Goal: Task Accomplishment & Management: Manage account settings

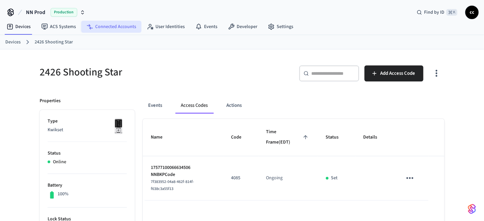
click at [119, 26] on link "Connected Accounts" at bounding box center [111, 27] width 60 height 12
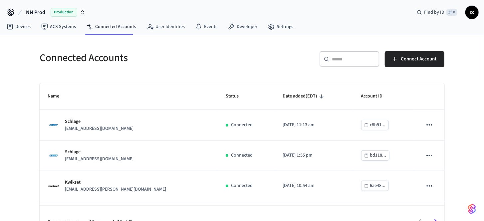
click at [341, 54] on div "​ ​" at bounding box center [350, 59] width 60 height 16
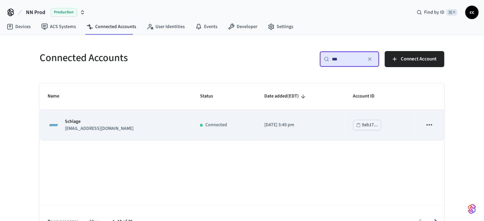
type input "***"
click at [234, 125] on div "Connected" at bounding box center [224, 124] width 48 height 7
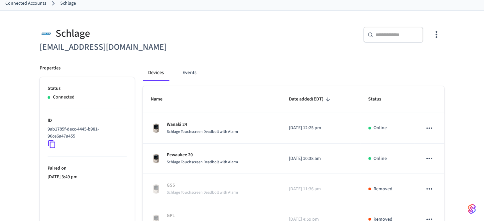
scroll to position [41, 0]
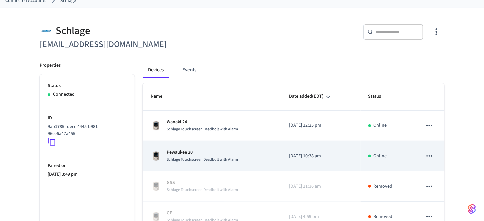
click at [236, 156] on span "Schlage Touchscreen Deadbolt with Alarm" at bounding box center [202, 159] width 71 height 6
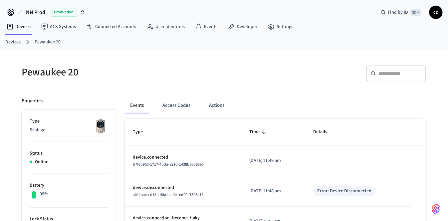
click at [12, 42] on link "Devices" at bounding box center [12, 42] width 15 height 7
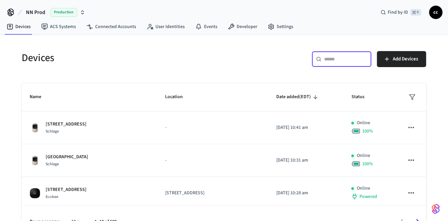
click at [337, 61] on input "text" at bounding box center [346, 59] width 43 height 7
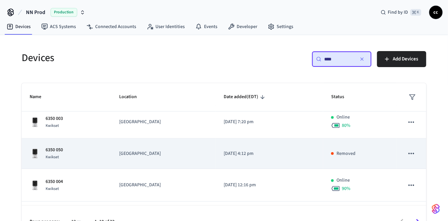
scroll to position [38, 0]
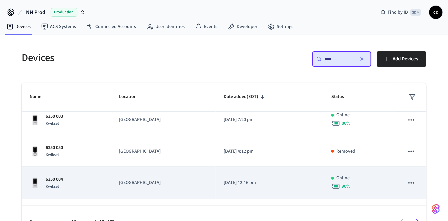
type input "****"
click at [285, 179] on p "2025/04/03 at 12:16 pm" at bounding box center [270, 182] width 92 height 7
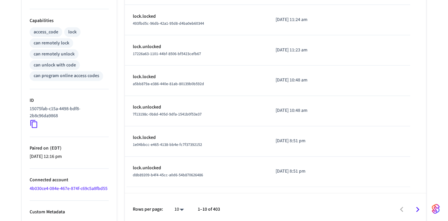
scroll to position [272, 0]
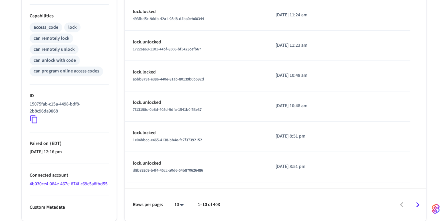
click at [176, 203] on li "100" at bounding box center [177, 202] width 18 height 18
type input "***"
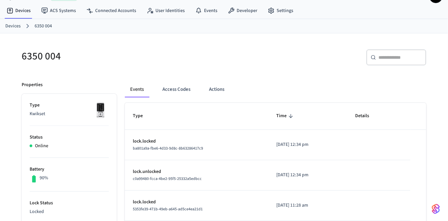
scroll to position [0, 0]
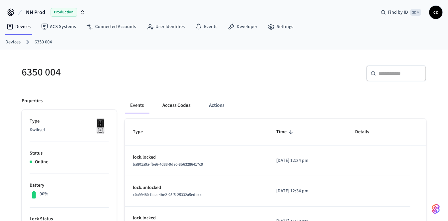
click at [174, 108] on button "Access Codes" at bounding box center [176, 105] width 39 height 16
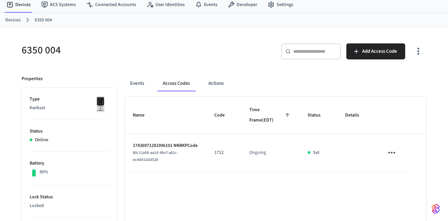
scroll to position [22, 0]
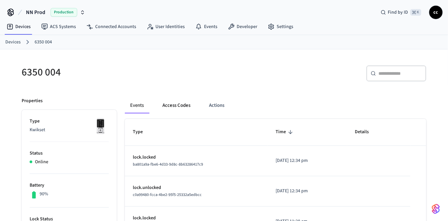
click at [183, 104] on button "Access Codes" at bounding box center [176, 105] width 39 height 16
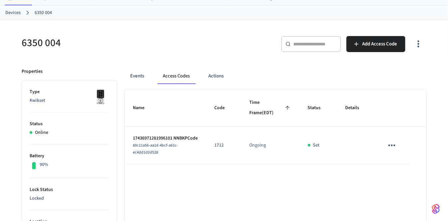
scroll to position [31, 0]
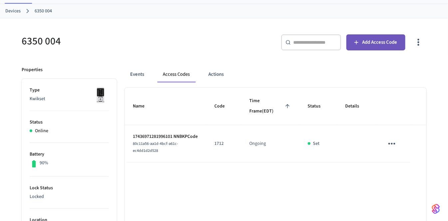
click at [369, 45] on span "Add Access Code" at bounding box center [380, 42] width 35 height 9
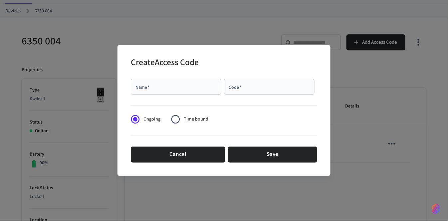
click at [189, 89] on input "Name   *" at bounding box center [176, 86] width 83 height 7
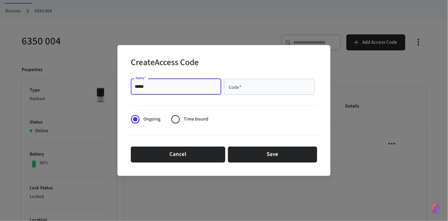
type input "*****"
click at [260, 87] on input "Code   *" at bounding box center [269, 86] width 83 height 7
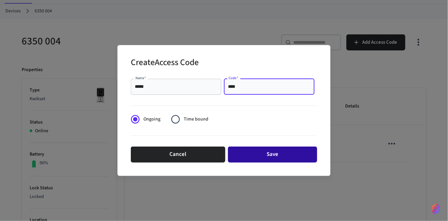
type input "****"
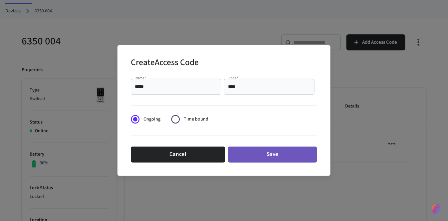
click at [272, 161] on button "Save" at bounding box center [272, 154] width 89 height 16
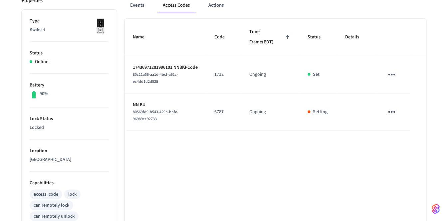
scroll to position [106, 0]
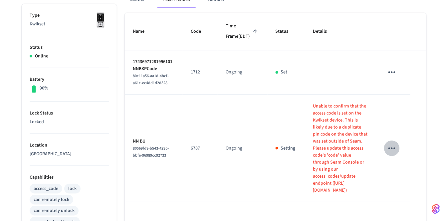
click at [391, 153] on icon "sticky table" at bounding box center [392, 148] width 10 height 10
click at [409, 193] on li "Delete" at bounding box center [409, 191] width 32 height 18
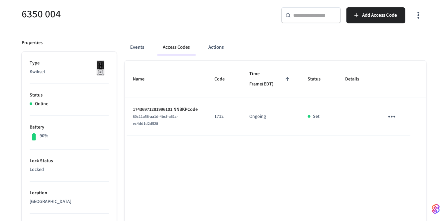
scroll to position [0, 0]
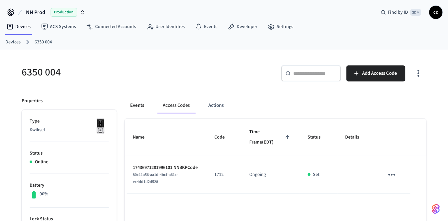
click at [139, 101] on button "Events" at bounding box center [137, 105] width 25 height 16
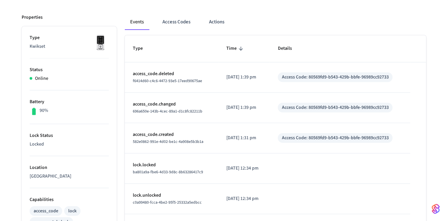
scroll to position [84, 0]
click at [180, 22] on button "Access Codes" at bounding box center [176, 22] width 39 height 16
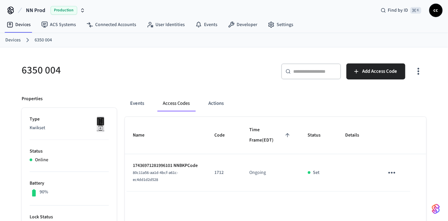
scroll to position [0, 0]
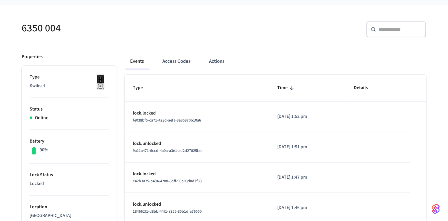
scroll to position [49, 0]
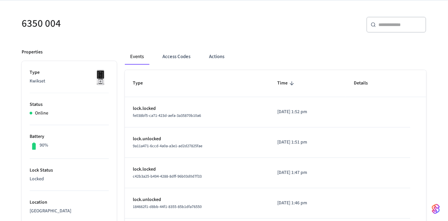
click at [178, 65] on div "Events Access Codes Actions" at bounding box center [276, 59] width 302 height 21
click at [176, 60] on button "Access Codes" at bounding box center [176, 57] width 39 height 16
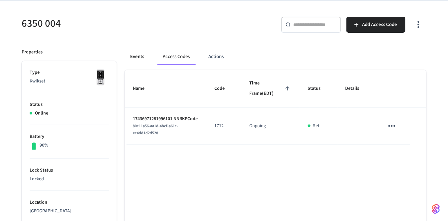
click at [133, 54] on button "Events" at bounding box center [137, 57] width 25 height 16
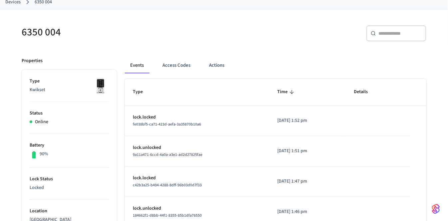
scroll to position [0, 0]
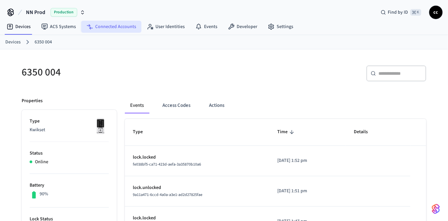
click at [105, 28] on link "Connected Accounts" at bounding box center [111, 27] width 60 height 12
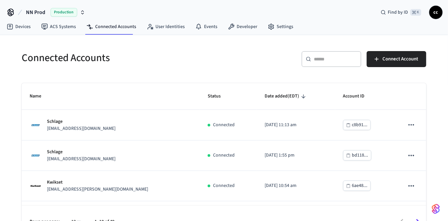
click at [318, 59] on input "text" at bounding box center [335, 59] width 43 height 7
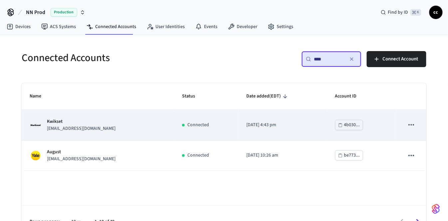
type input "****"
click at [245, 129] on td "2023/05/10 at 4:43 pm" at bounding box center [283, 125] width 89 height 30
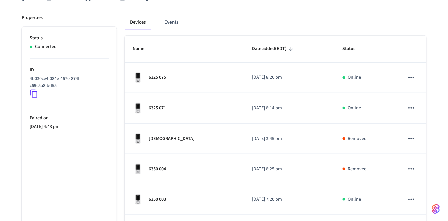
scroll to position [90, 0]
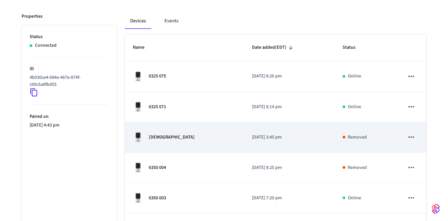
click at [414, 136] on icon "sticky table" at bounding box center [412, 136] width 6 height 1
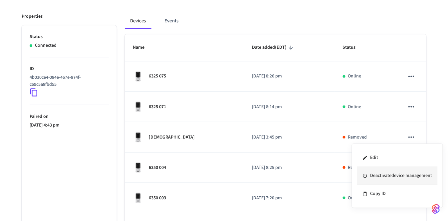
click at [401, 175] on li "Deactivate device management" at bounding box center [398, 176] width 81 height 18
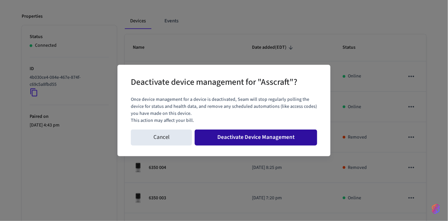
click at [264, 138] on button "Deactivate Device Management" at bounding box center [256, 137] width 123 height 16
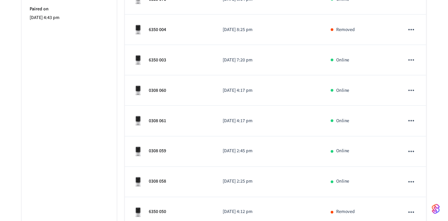
scroll to position [264, 0]
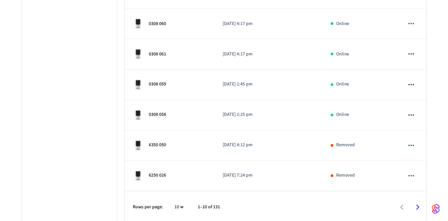
click at [177, 182] on li "100" at bounding box center [177, 184] width 18 height 18
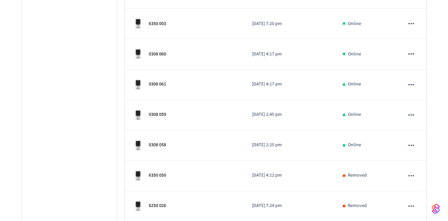
type input "***"
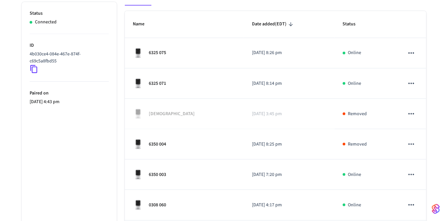
scroll to position [0, 0]
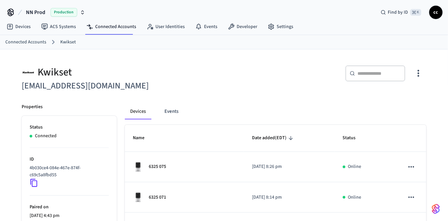
click at [366, 71] on input "text" at bounding box center [379, 73] width 43 height 7
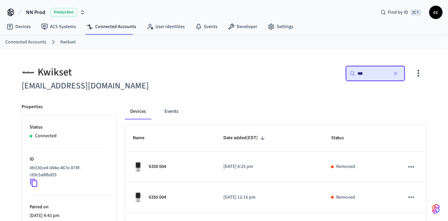
type input "***"
click at [362, 75] on input "text" at bounding box center [379, 73] width 43 height 7
type input "*"
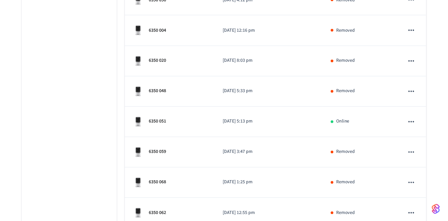
scroll to position [289, 0]
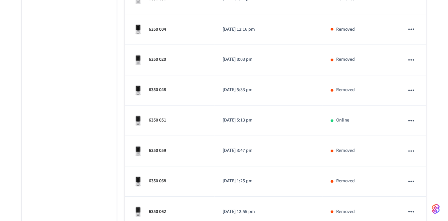
type input "****"
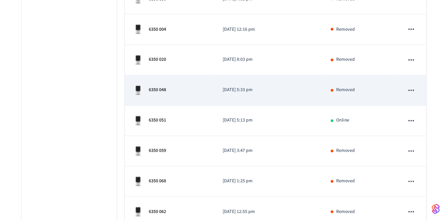
scroll to position [0, 0]
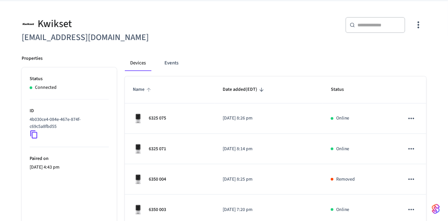
scroll to position [49, 0]
click at [368, 24] on input "text" at bounding box center [379, 24] width 43 height 7
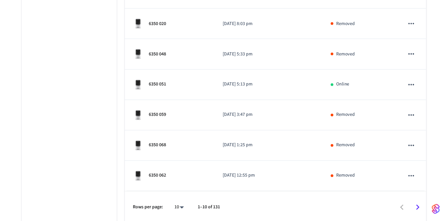
scroll to position [0, 0]
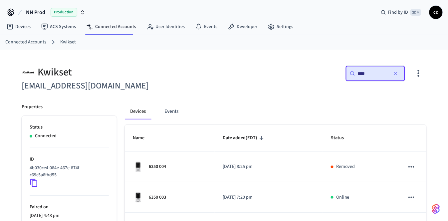
click at [362, 74] on input "****" at bounding box center [373, 73] width 30 height 7
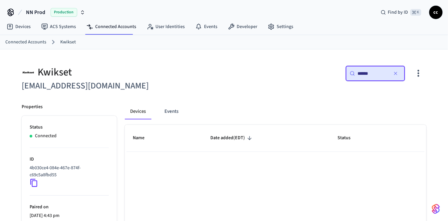
click at [364, 74] on input "******" at bounding box center [373, 73] width 30 height 7
type input "**********"
click at [378, 74] on input "**********" at bounding box center [373, 73] width 30 height 7
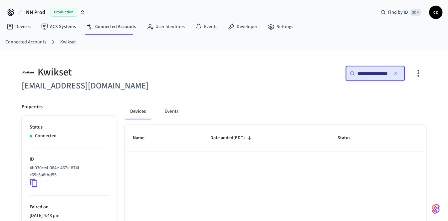
click at [378, 74] on input "**********" at bounding box center [373, 73] width 30 height 7
click at [396, 75] on icon "button" at bounding box center [396, 73] width 5 height 5
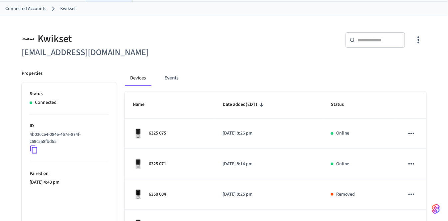
scroll to position [36, 0]
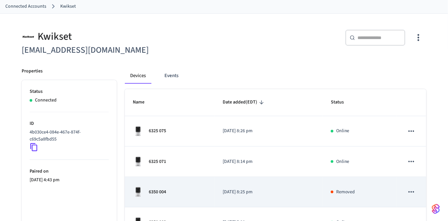
click at [191, 194] on div "6350 004" at bounding box center [170, 191] width 74 height 11
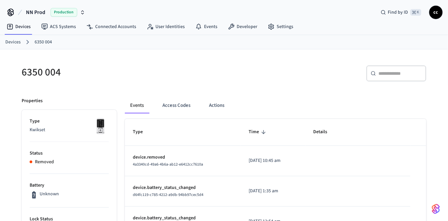
click at [13, 42] on link "Devices" at bounding box center [12, 42] width 15 height 7
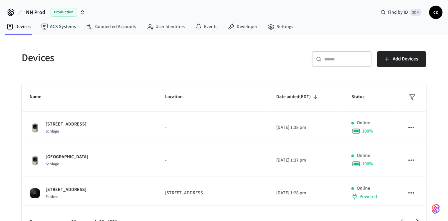
click at [343, 62] on div "​ ​" at bounding box center [342, 59] width 60 height 16
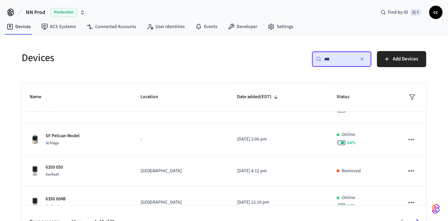
scroll to position [59, 0]
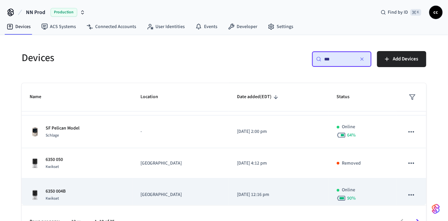
type input "***"
click at [297, 197] on td "2025/04/03 at 12:16 pm" at bounding box center [279, 194] width 100 height 33
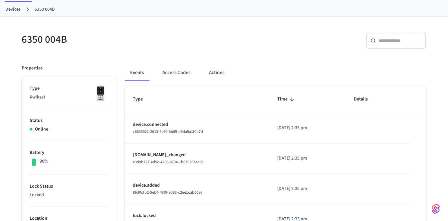
scroll to position [38, 0]
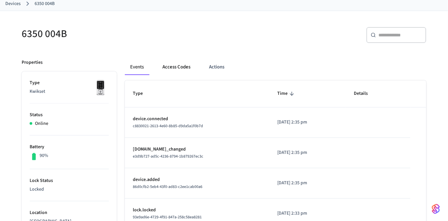
click at [175, 66] on button "Access Codes" at bounding box center [176, 67] width 39 height 16
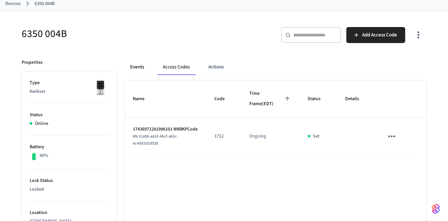
click at [136, 68] on button "Events" at bounding box center [137, 67] width 25 height 16
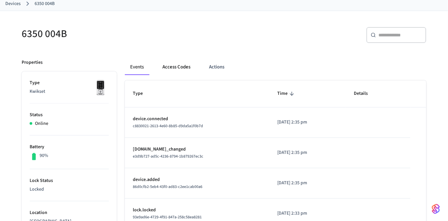
click at [180, 69] on button "Access Codes" at bounding box center [176, 67] width 39 height 16
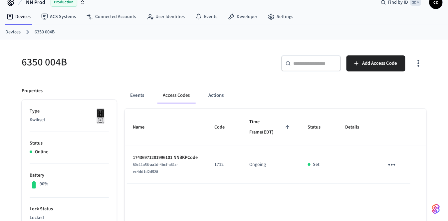
scroll to position [0, 0]
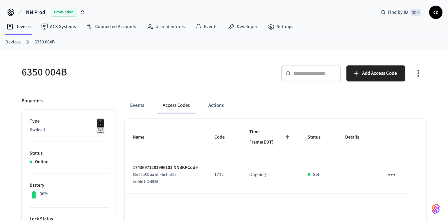
click at [12, 42] on link "Devices" at bounding box center [12, 42] width 15 height 7
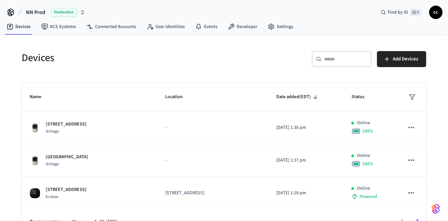
click at [331, 58] on input "text" at bounding box center [346, 59] width 43 height 7
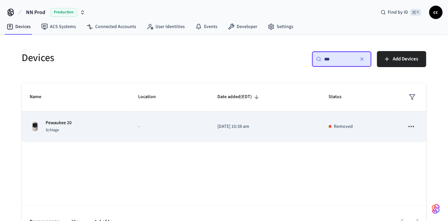
type input "***"
click at [294, 130] on td "[DATE] 10:38 am" at bounding box center [265, 126] width 111 height 30
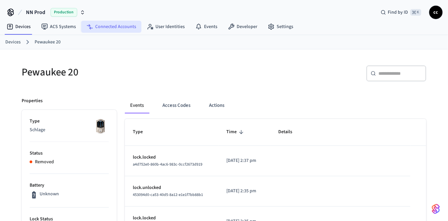
click at [116, 28] on link "Connected Accounts" at bounding box center [111, 27] width 60 height 12
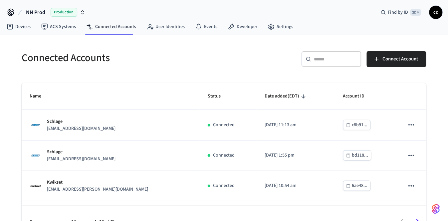
click at [326, 56] on input "text" at bounding box center [335, 59] width 43 height 7
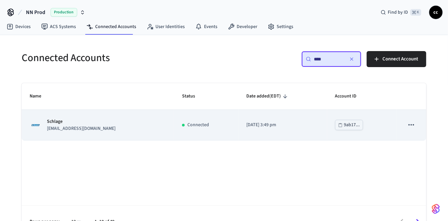
type input "****"
click at [234, 128] on td "Connected" at bounding box center [206, 125] width 64 height 30
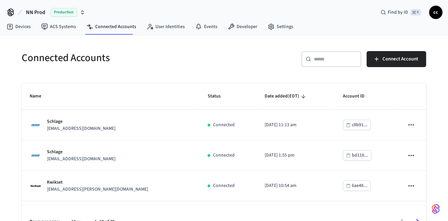
click at [333, 62] on div "​ ​" at bounding box center [332, 59] width 60 height 16
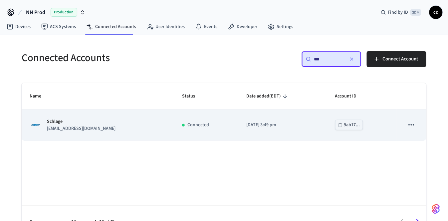
type input "***"
click at [244, 125] on td "2023/07/05 at 3:49 pm" at bounding box center [283, 125] width 89 height 30
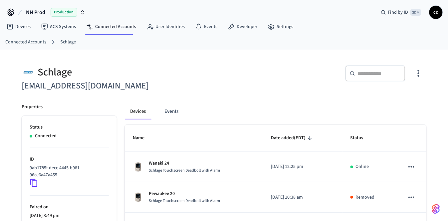
click at [419, 72] on icon "button" at bounding box center [419, 73] width 2 height 7
click at [396, 98] on span "Sync Account" at bounding box center [400, 100] width 27 height 7
click at [320, 89] on div at bounding box center [224, 110] width 448 height 221
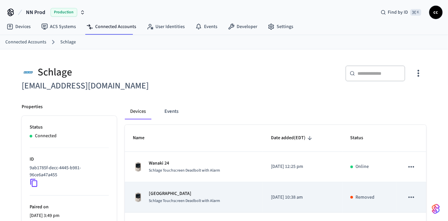
click at [238, 194] on div "Pewaukee Lake Schlage Touchscreen Deadbolt with Alarm" at bounding box center [194, 197] width 122 height 14
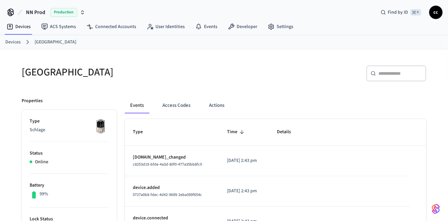
click at [14, 41] on link "Devices" at bounding box center [12, 42] width 15 height 7
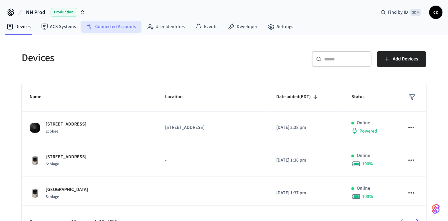
click at [117, 28] on link "Connected Accounts" at bounding box center [111, 27] width 60 height 12
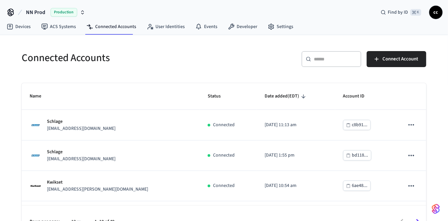
click at [324, 61] on input "text" at bounding box center [335, 59] width 43 height 7
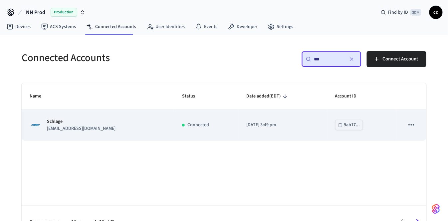
type input "***"
click at [274, 125] on p "2023/07/05 at 3:49 pm" at bounding box center [283, 124] width 73 height 7
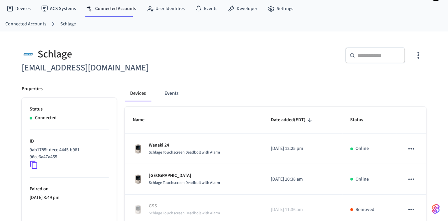
scroll to position [26, 0]
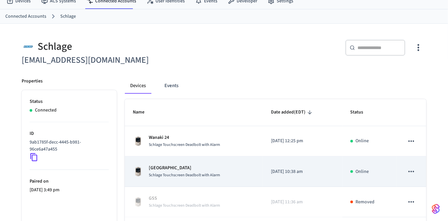
click at [243, 178] on td "Pewaukee Lake Schlage Touchscreen Deadbolt with Alarm" at bounding box center [194, 171] width 138 height 30
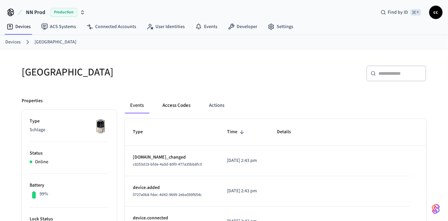
click at [173, 104] on button "Access Codes" at bounding box center [176, 105] width 39 height 16
click at [184, 107] on button "Access Codes" at bounding box center [176, 105] width 39 height 16
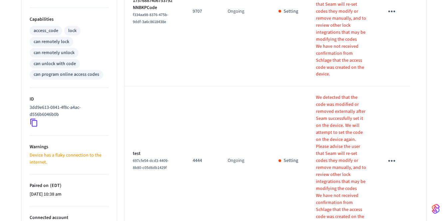
scroll to position [266, 0]
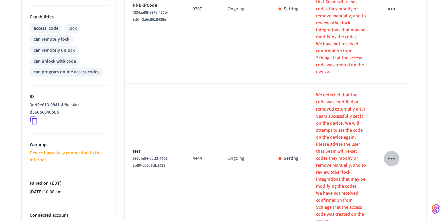
click at [393, 153] on icon "sticky table" at bounding box center [392, 158] width 10 height 10
click at [405, 185] on li "Delete" at bounding box center [409, 188] width 32 height 18
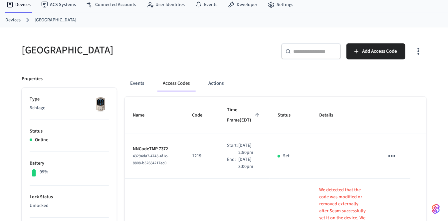
scroll to position [12, 0]
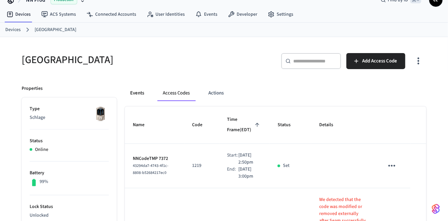
click at [137, 92] on button "Events" at bounding box center [137, 93] width 25 height 16
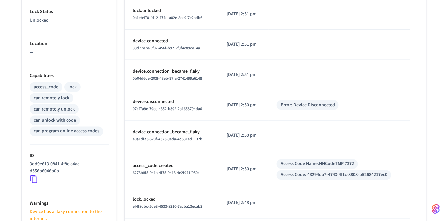
scroll to position [209, 0]
